Goal: Task Accomplishment & Management: Manage account settings

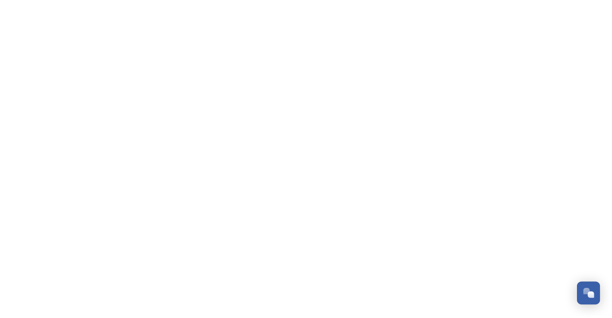
scroll to position [663, 0]
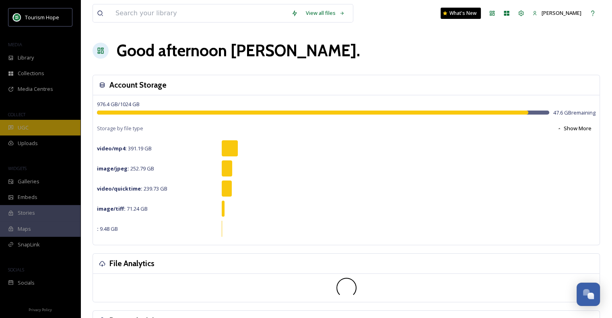
click at [37, 125] on div "UGC" at bounding box center [40, 128] width 80 height 16
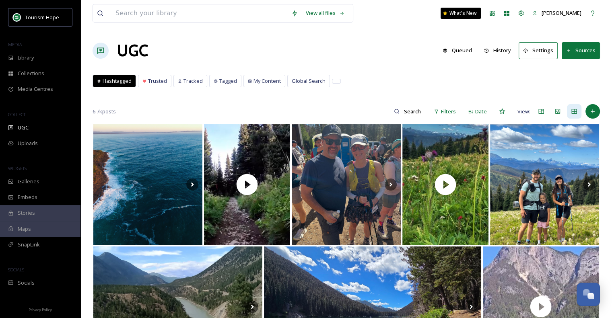
click at [582, 49] on button "Sources" at bounding box center [581, 50] width 38 height 17
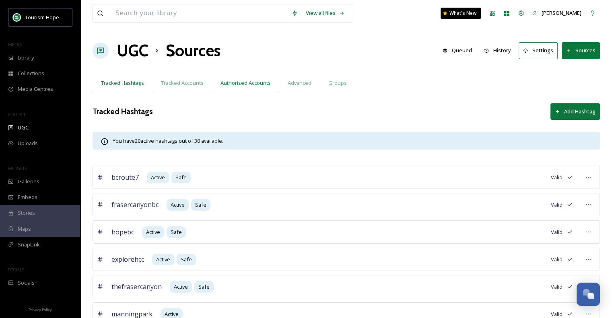
click at [253, 84] on span "Authorised Accounts" at bounding box center [246, 83] width 50 height 8
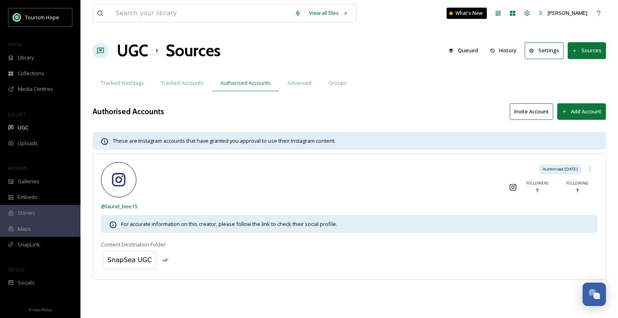
click at [576, 112] on button "Add Account" at bounding box center [581, 111] width 49 height 17
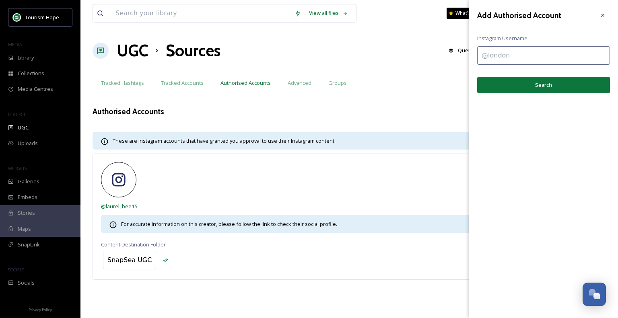
click at [522, 51] on input at bounding box center [543, 55] width 133 height 19
type input "@stergounfishing"
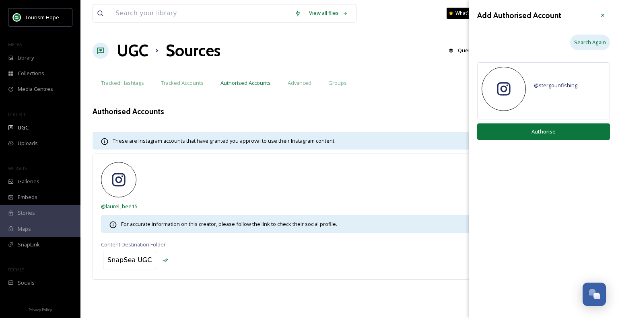
click at [597, 48] on div "Search Again" at bounding box center [590, 43] width 40 height 16
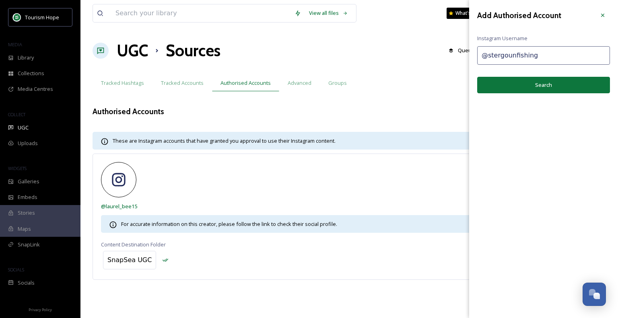
drag, startPoint x: 309, startPoint y: 144, endPoint x: 238, endPoint y: 136, distance: 71.3
click at [309, 144] on span "These are Instagram accounts that have granted you approval to use their Instag…" at bounding box center [224, 140] width 223 height 7
